Goal: Information Seeking & Learning: Check status

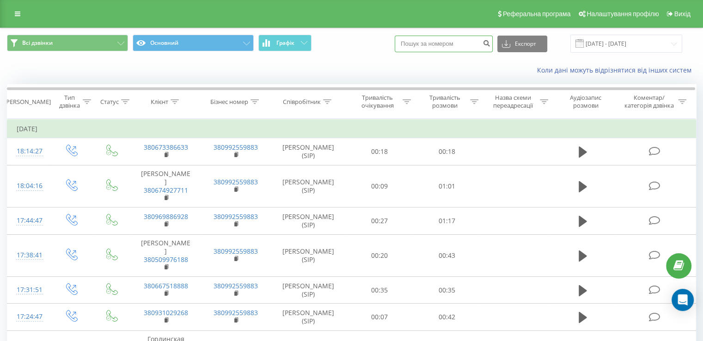
click at [439, 45] on input at bounding box center [444, 44] width 98 height 17
paste input "[PHONE_NUMBER]"
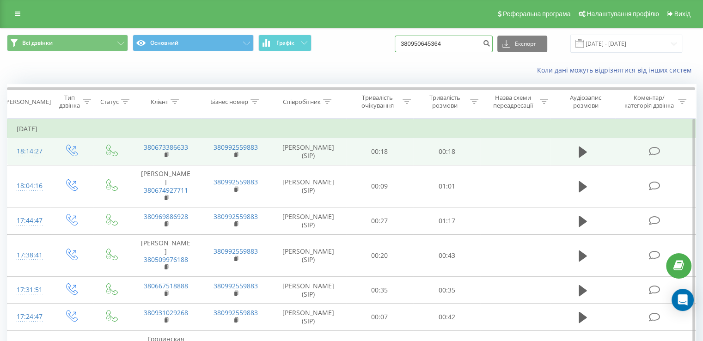
type input "380950645364"
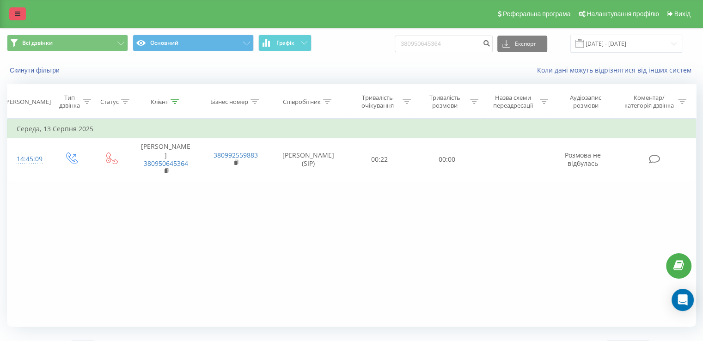
click at [18, 11] on icon at bounding box center [18, 14] width 6 height 6
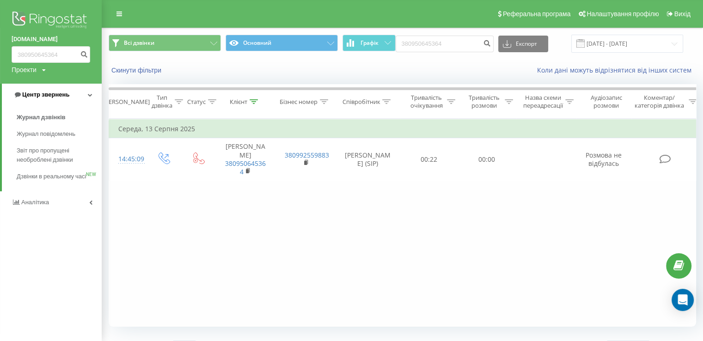
click at [43, 94] on span "Центр звернень" at bounding box center [45, 94] width 47 height 7
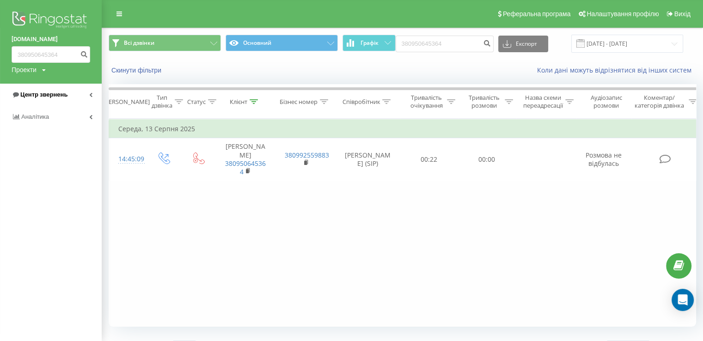
click at [54, 100] on link "Центр звернень" at bounding box center [51, 95] width 102 height 22
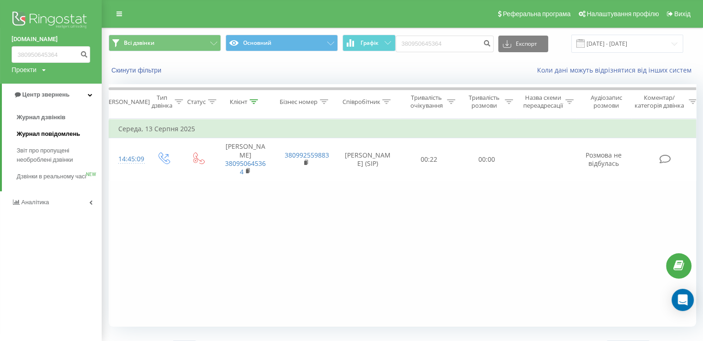
click at [50, 134] on span "Журнал повідомлень" at bounding box center [48, 133] width 63 height 9
click at [53, 118] on span "Журнал дзвінків" at bounding box center [41, 117] width 49 height 9
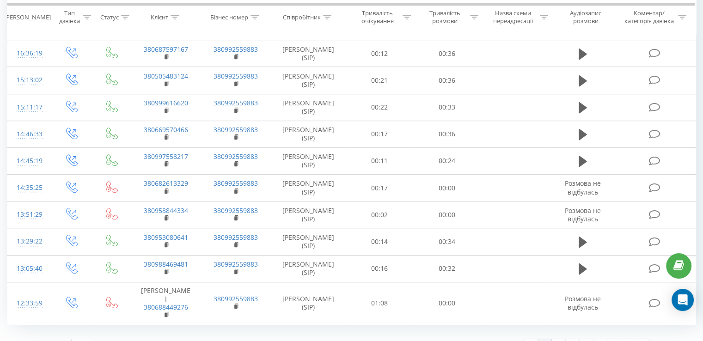
scroll to position [626, 0]
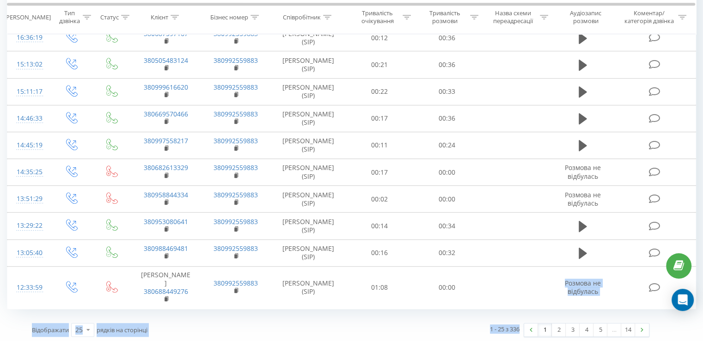
drag, startPoint x: 544, startPoint y: 313, endPoint x: 542, endPoint y: 318, distance: 5.6
click at [556, 324] on link "2" at bounding box center [559, 330] width 14 height 13
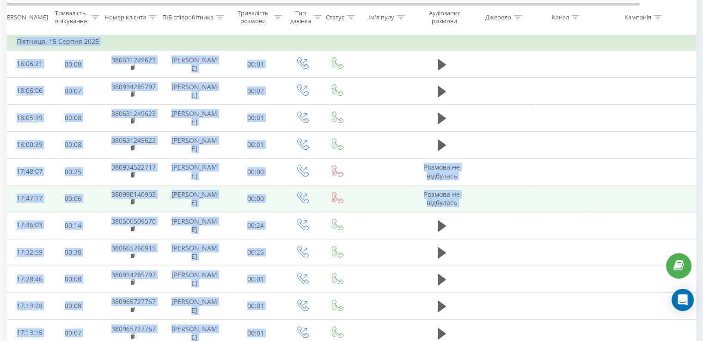
scroll to position [538, 0]
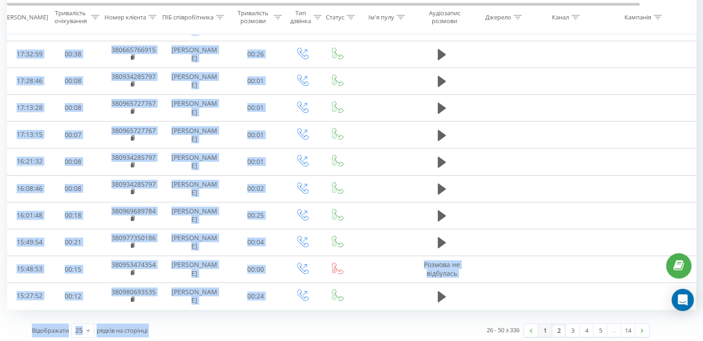
click at [538, 328] on link "1" at bounding box center [545, 330] width 14 height 13
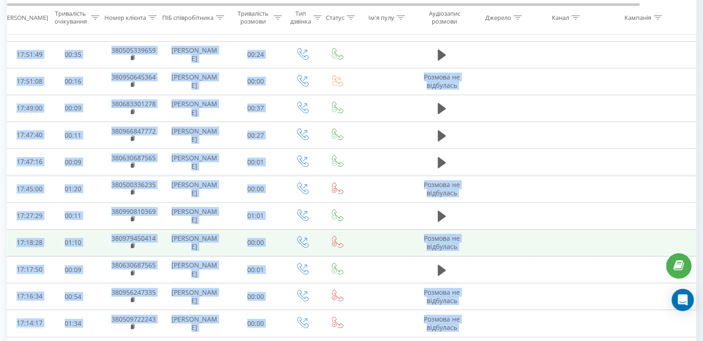
scroll to position [200, 0]
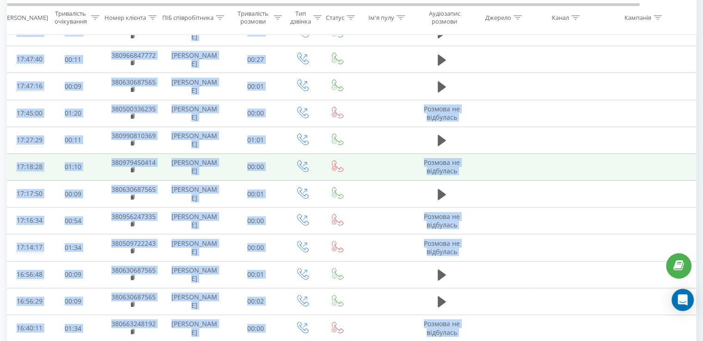
click at [494, 157] on td at bounding box center [501, 166] width 62 height 27
